Goal: Information Seeking & Learning: Learn about a topic

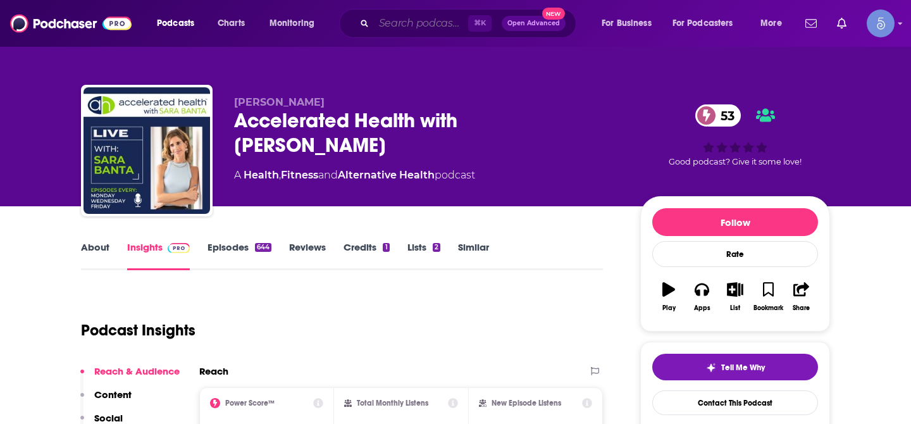
click at [411, 29] on input "Search podcasts, credits, & more..." at bounding box center [421, 23] width 94 height 20
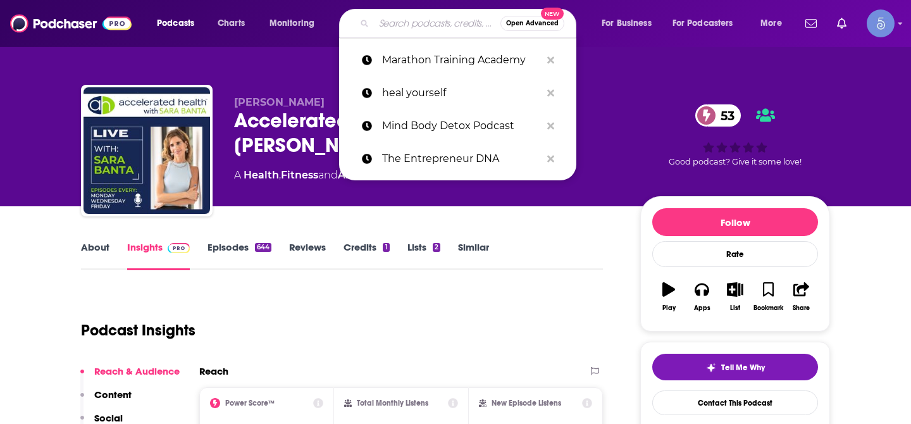
paste input "Herpreneur Show"
type input "Herpreneur Show"
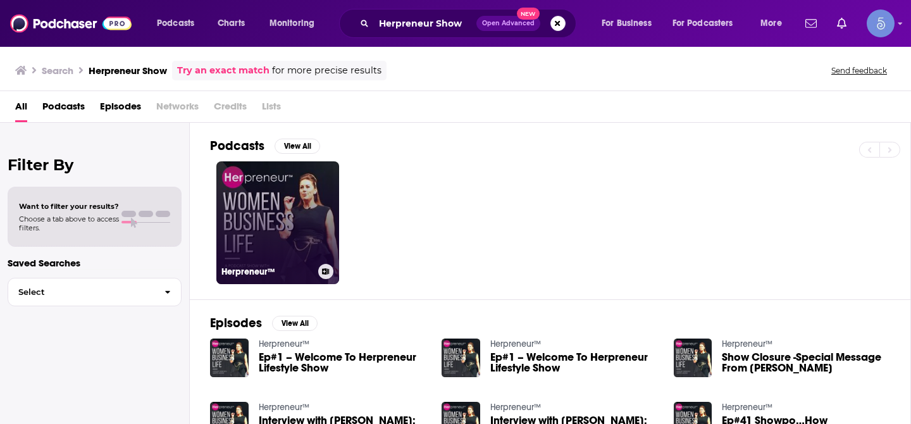
click at [292, 209] on link "Herpreneur™" at bounding box center [277, 222] width 123 height 123
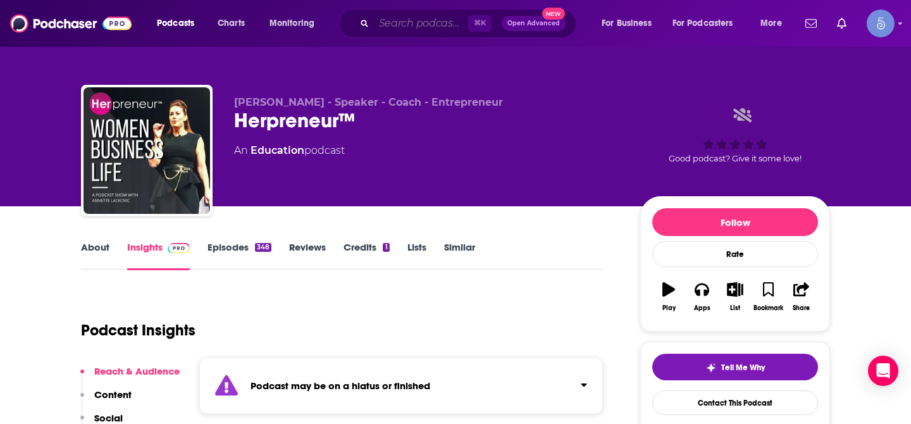
click at [406, 28] on input "Search podcasts, credits, & more..." at bounding box center [421, 23] width 94 height 20
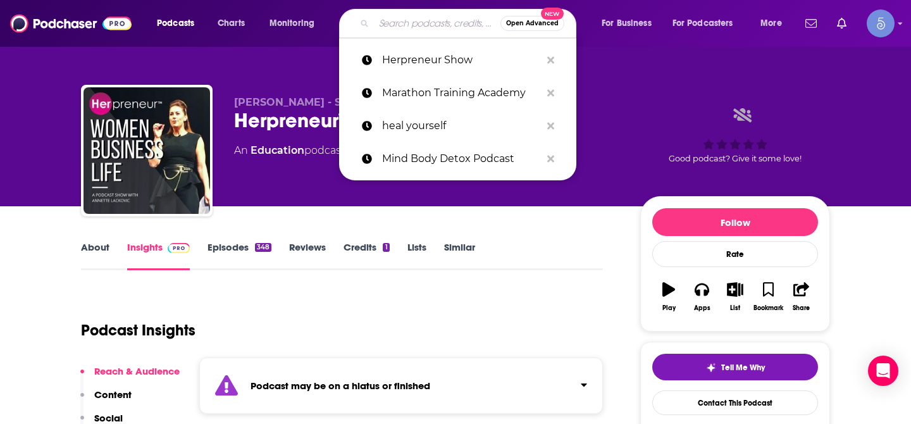
paste input "The Only One In The Room"
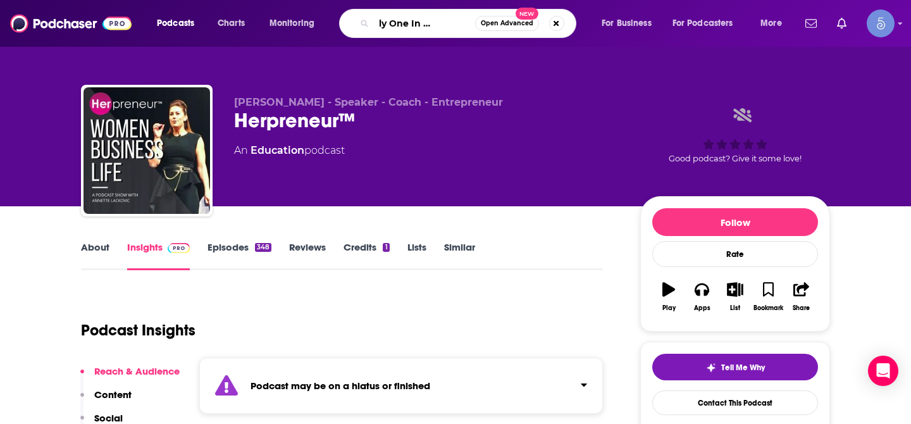
type input "The Only One In The Room"
click at [364, 30] on div "The Only One In The Room Open Advanced New" at bounding box center [457, 23] width 237 height 29
click at [364, 27] on icon "Search podcasts, credits, & more..." at bounding box center [364, 23] width 7 height 7
click at [363, 24] on icon "Search podcasts, credits, & more..." at bounding box center [364, 23] width 7 height 7
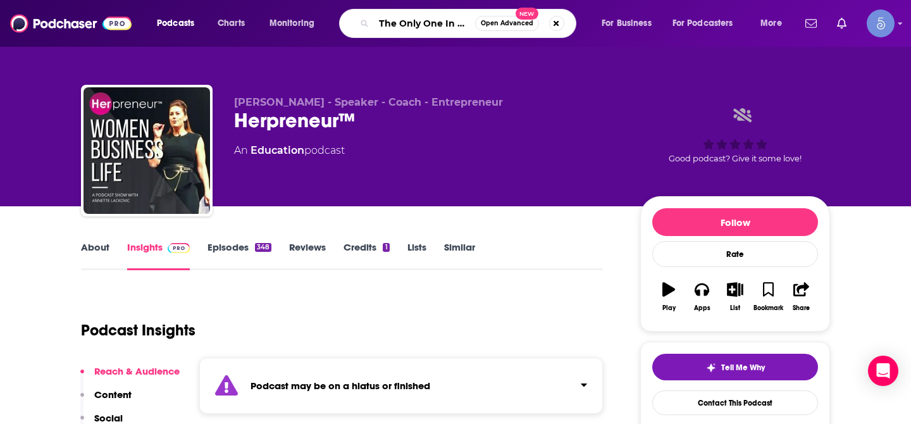
click at [396, 22] on input "The Only One In The Room" at bounding box center [424, 23] width 101 height 20
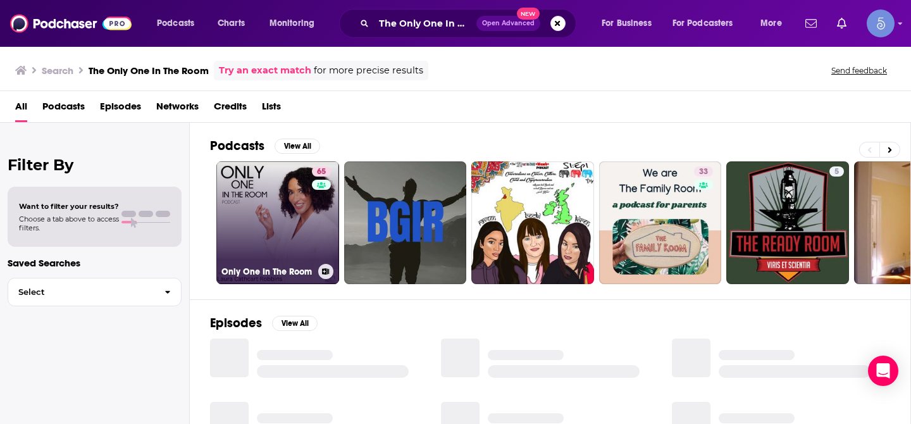
click at [281, 167] on link "65 Only One In The Room" at bounding box center [277, 222] width 123 height 123
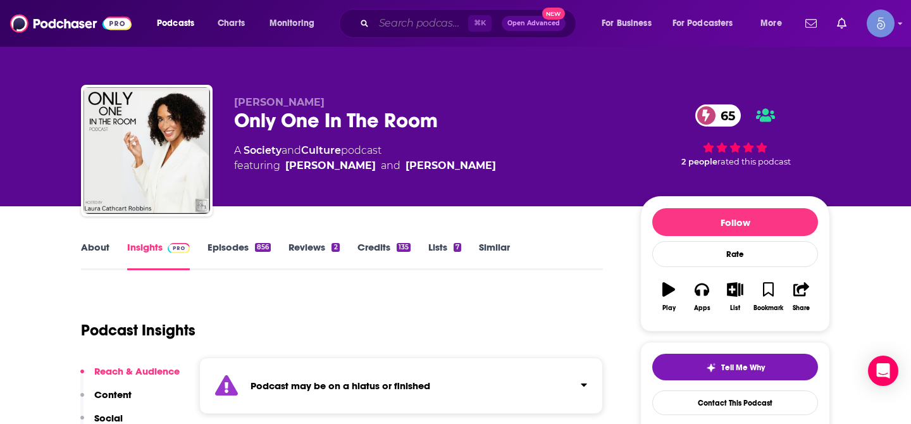
click at [428, 18] on input "Search podcasts, credits, & more..." at bounding box center [421, 23] width 94 height 20
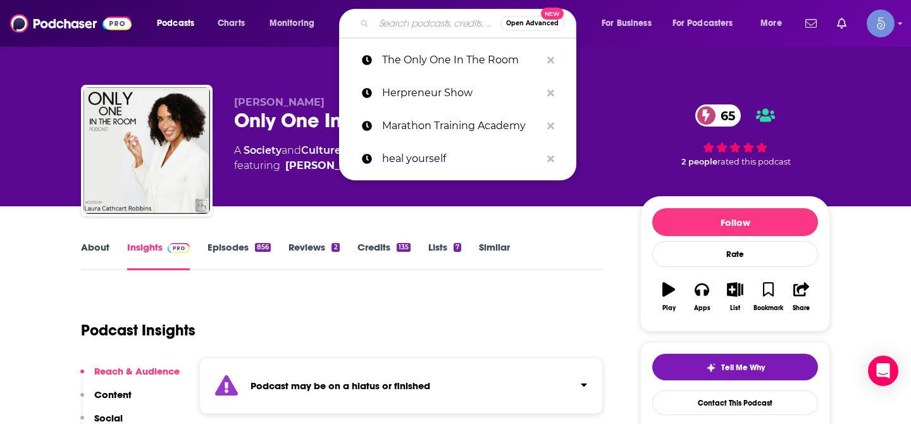
paste input "The Manufacturing Come Up"
type input "The Manufacturing Come Up"
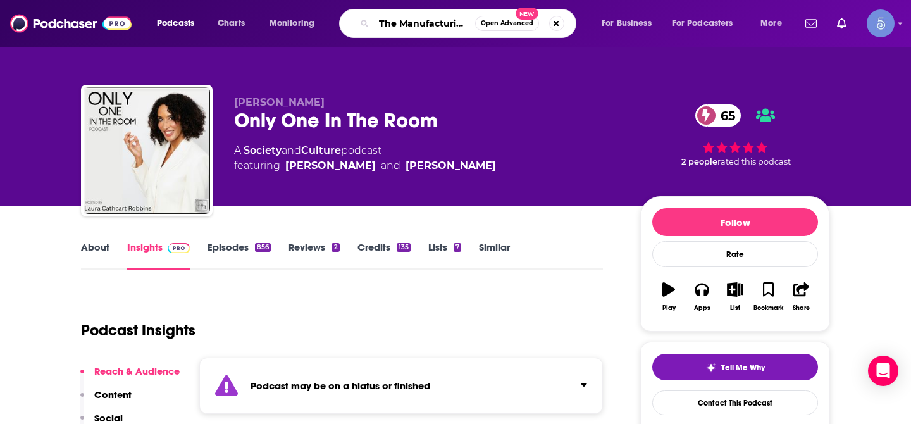
scroll to position [0, 44]
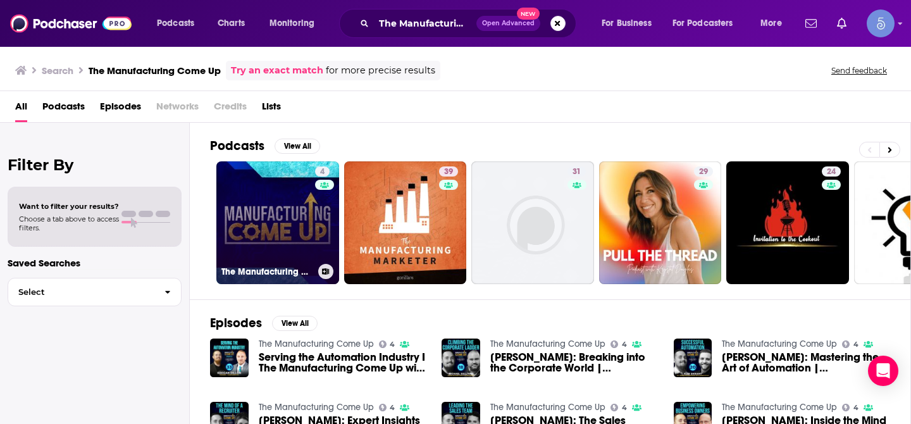
click at [307, 176] on link "4 The Manufacturing Come Up" at bounding box center [277, 222] width 123 height 123
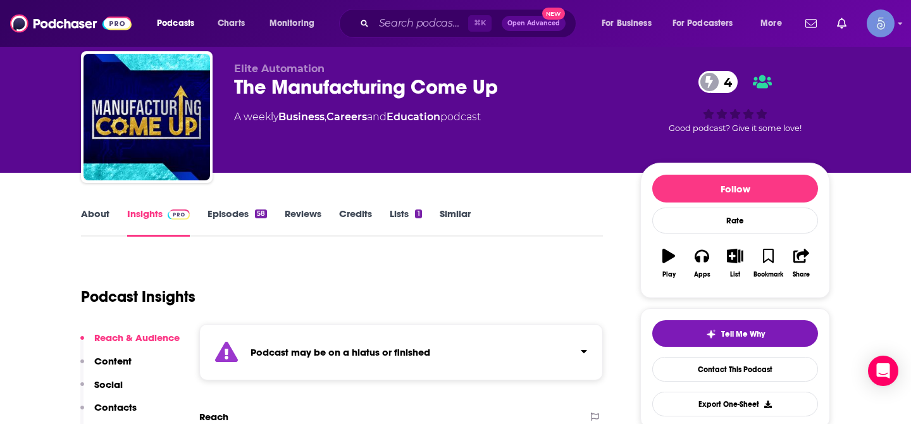
scroll to position [44, 0]
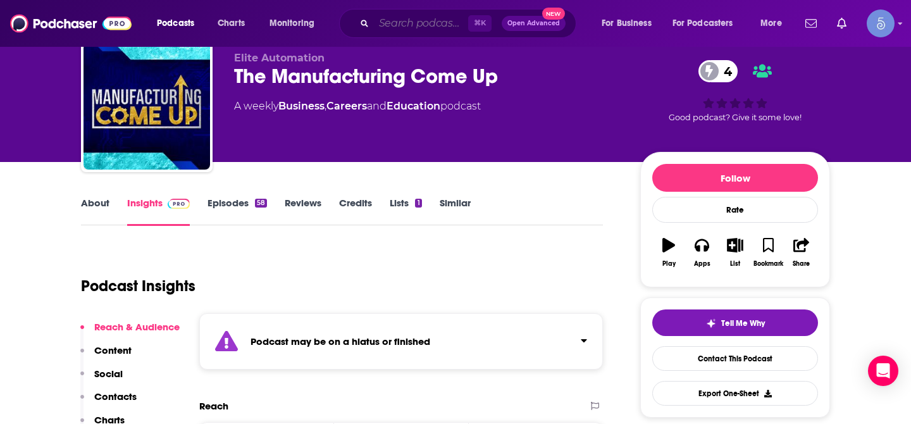
click at [406, 26] on input "Search podcasts, credits, & more..." at bounding box center [421, 23] width 94 height 20
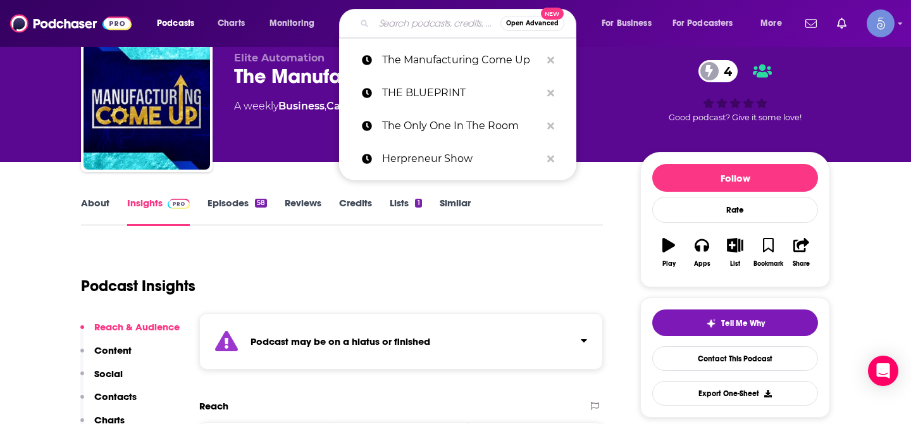
paste input "Young Entrepreneur Mindset Podcast"
type input "Young Entrepreneur Mindset Podcast"
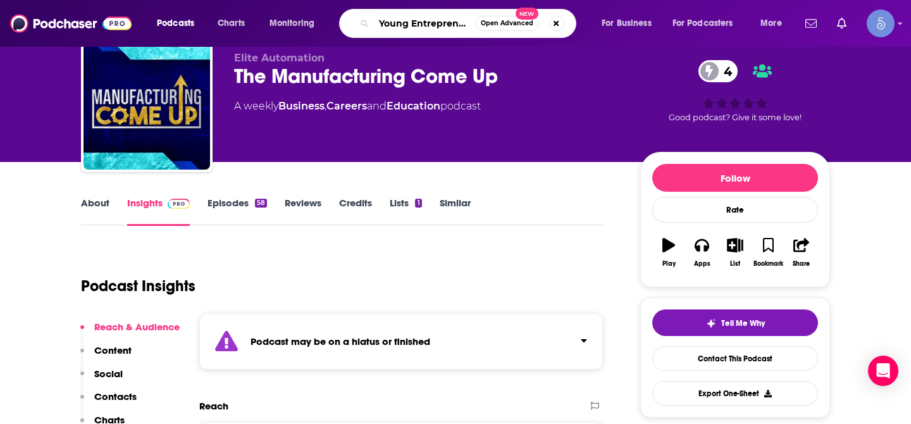
scroll to position [0, 85]
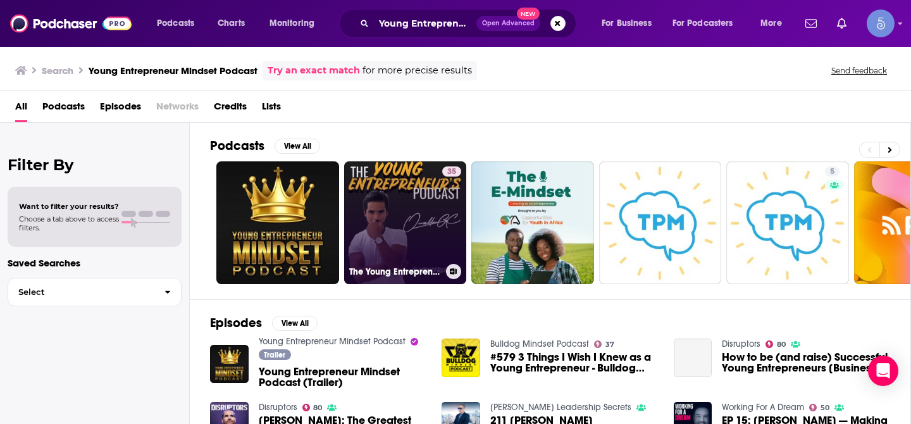
click at [355, 194] on link "35 The Young Entrepreneur's Podcast" at bounding box center [405, 222] width 123 height 123
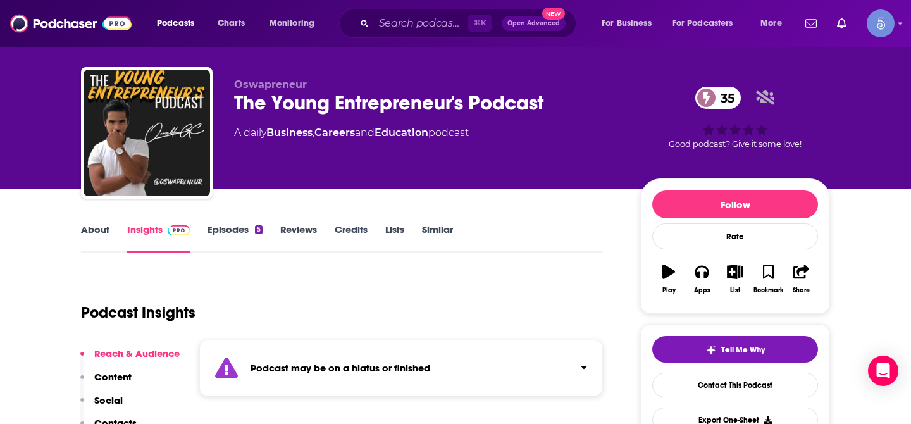
scroll to position [19, 0]
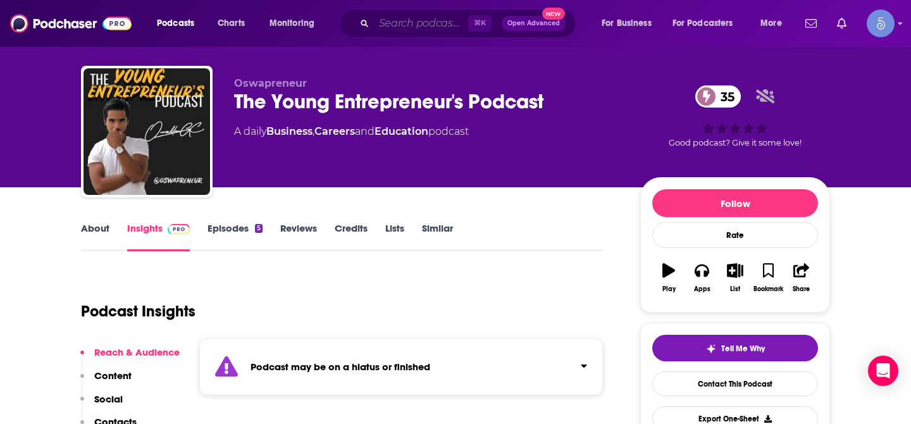
click at [392, 23] on input "Search podcasts, credits, & more..." at bounding box center [421, 23] width 94 height 20
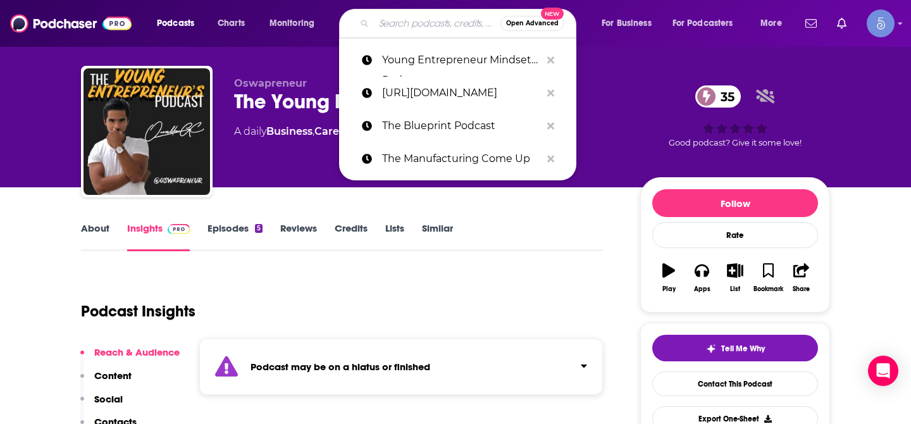
paste input "CEO & Founder Magic"
type input "CEO & Founder Magic"
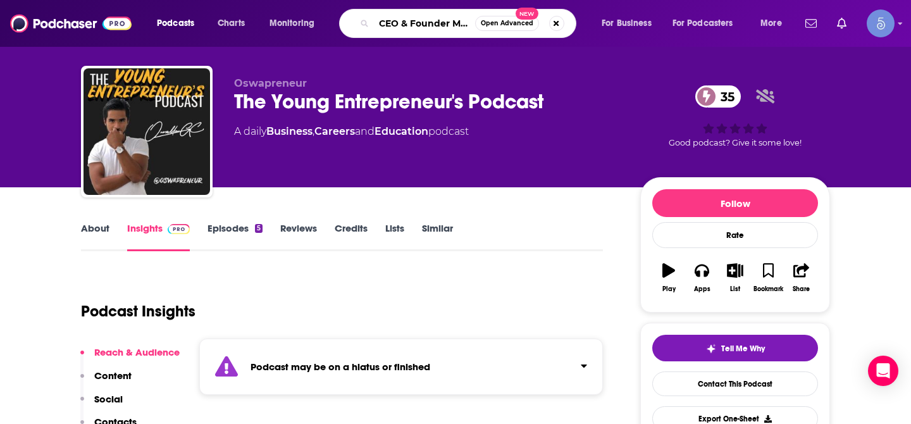
scroll to position [0, 11]
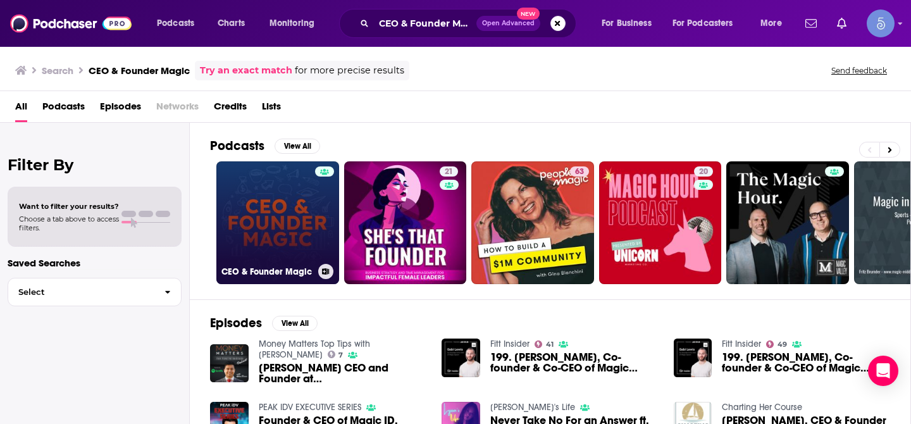
click at [273, 201] on link "CEO & Founder Magic" at bounding box center [277, 222] width 123 height 123
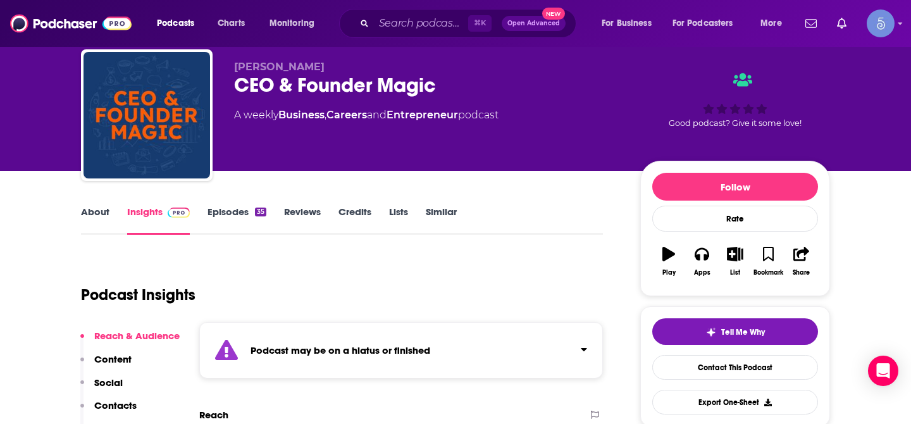
scroll to position [39, 0]
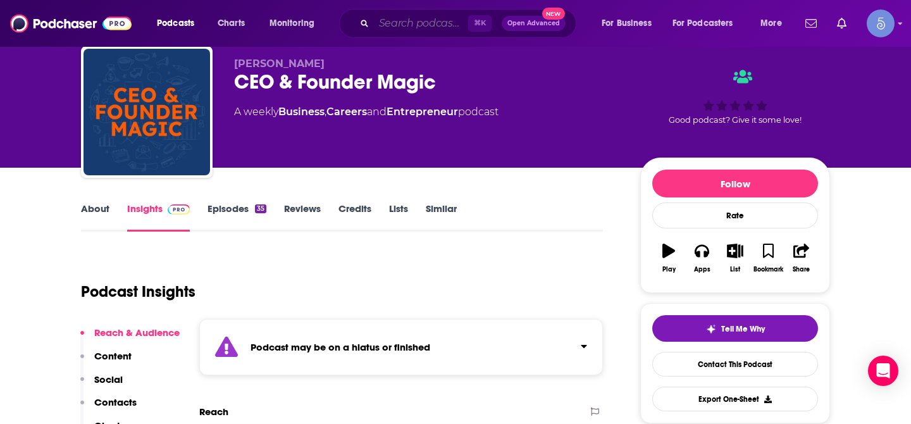
click at [442, 25] on input "Search podcasts, credits, & more..." at bounding box center [421, 23] width 94 height 20
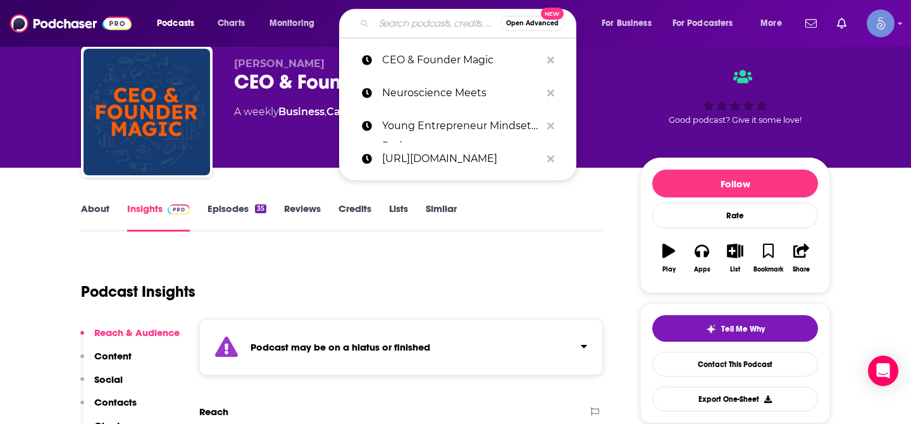
paste input "Strategy Simplified"
type input "Strategy Simplified"
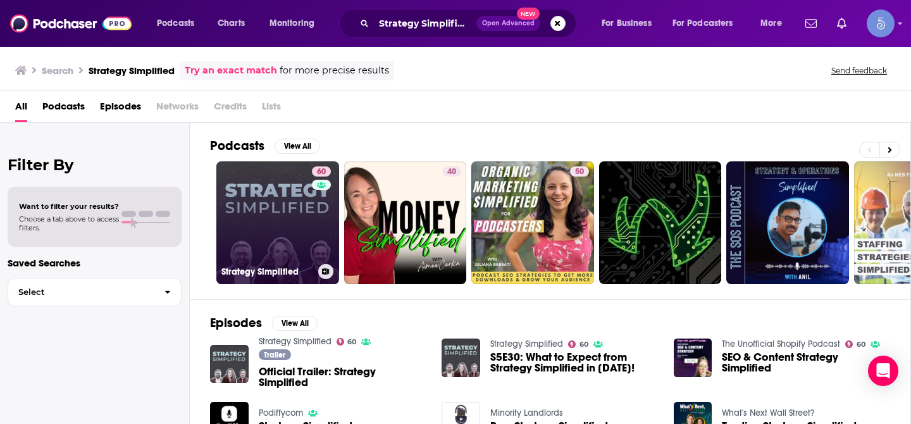
click at [268, 197] on link "60 Strategy Simplified" at bounding box center [277, 222] width 123 height 123
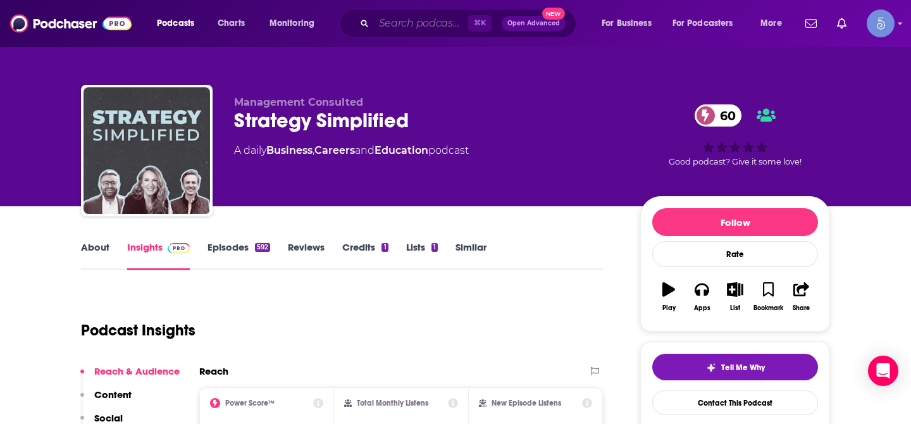
click at [393, 23] on input "Search podcasts, credits, & more..." at bounding box center [421, 23] width 94 height 20
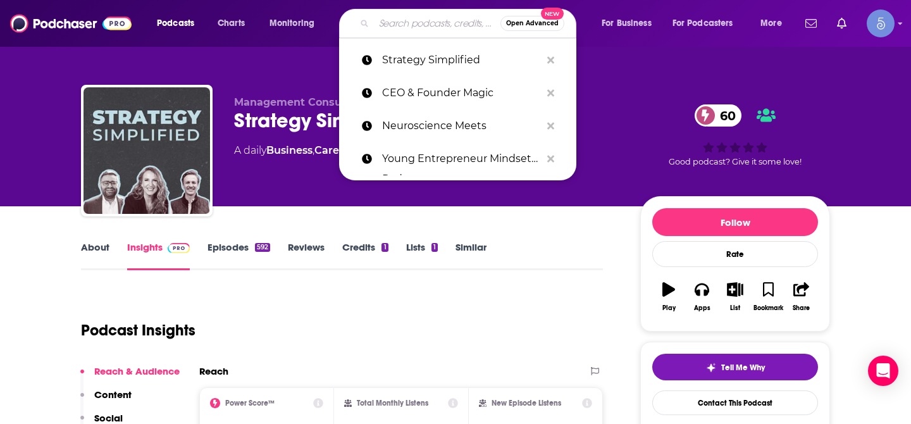
paste input "Neuroscience Meets"
type input "Neuroscience Meets"
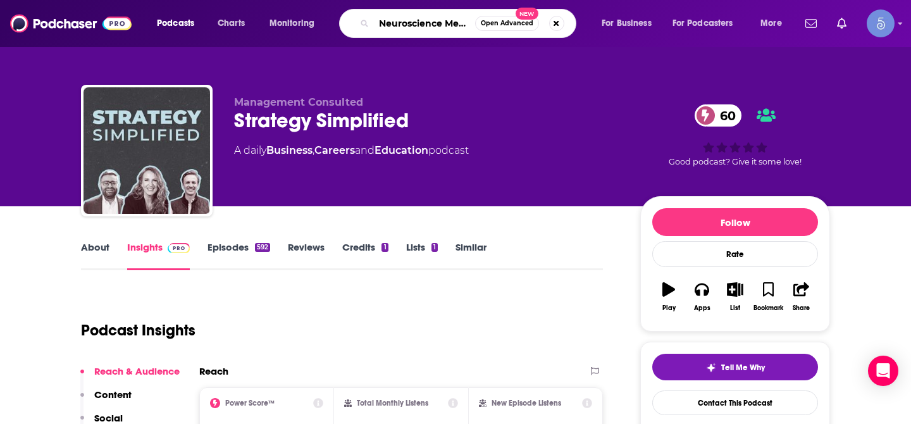
scroll to position [0, 4]
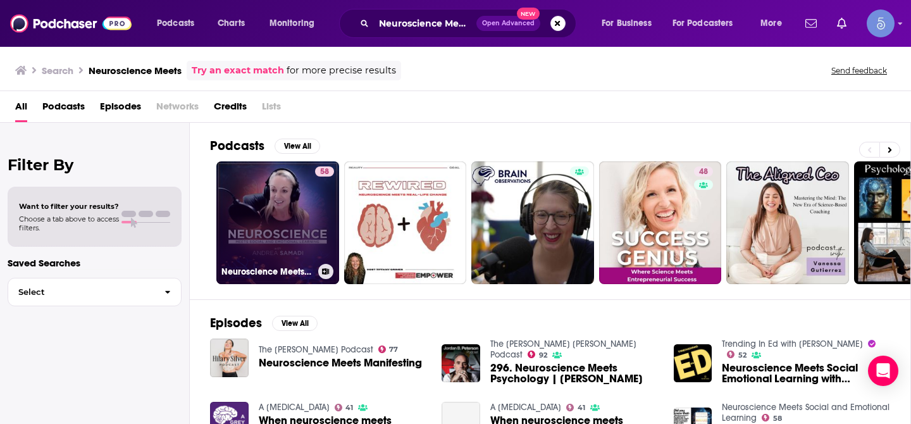
click at [292, 191] on link "58 Neuroscience Meets Social and Emotional Learning" at bounding box center [277, 222] width 123 height 123
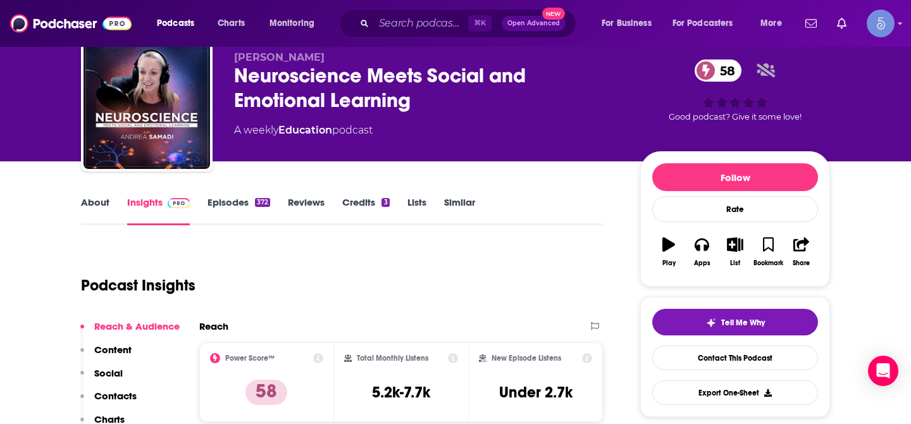
scroll to position [46, 0]
